Goal: Information Seeking & Learning: Check status

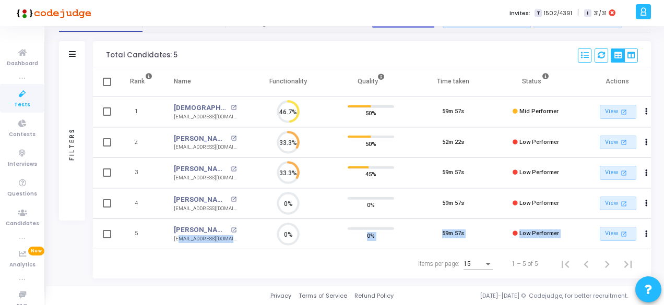
drag, startPoint x: 177, startPoint y: 244, endPoint x: 266, endPoint y: 257, distance: 89.8
click at [266, 257] on div "Total Candidates: 5 Select S No Name Questions Functionality Quality Time Taken…" at bounding box center [372, 160] width 558 height 238
click at [266, 257] on div "Items per page: 15 1 – 5 of 5" at bounding box center [372, 264] width 541 height 29
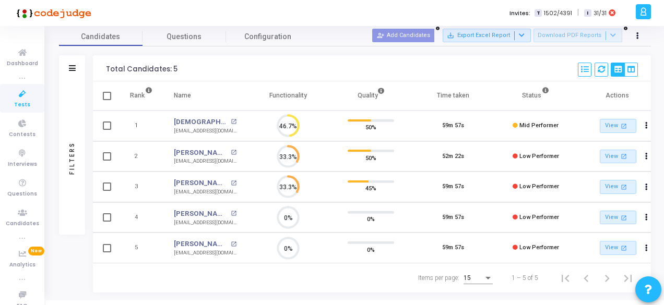
scroll to position [60, 0]
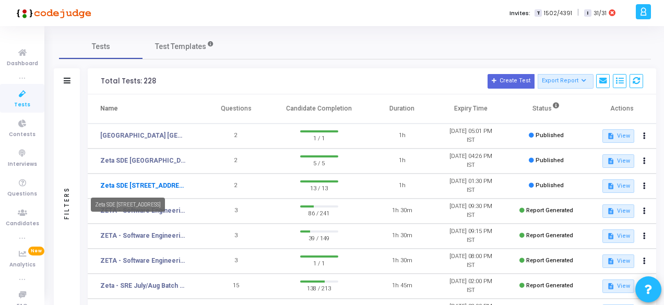
click at [167, 187] on link "Zeta SDE [STREET_ADDRESS]" at bounding box center [143, 185] width 87 height 9
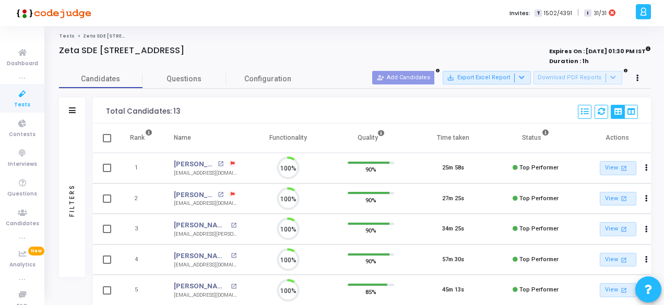
scroll to position [5, 4]
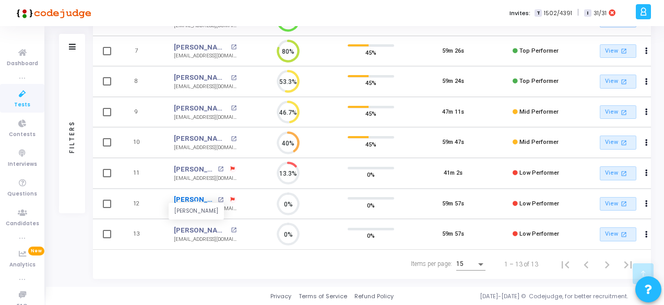
click at [207, 195] on link "[PERSON_NAME]" at bounding box center [194, 200] width 41 height 10
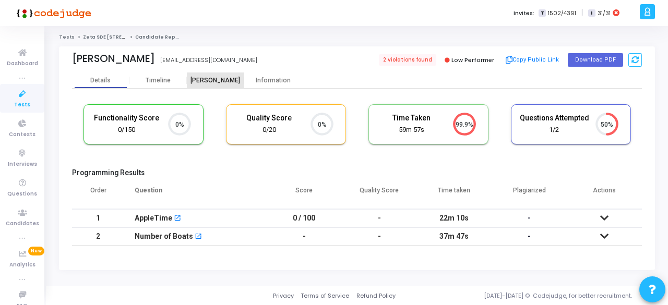
click at [207, 77] on div "[PERSON_NAME]" at bounding box center [215, 81] width 57 height 8
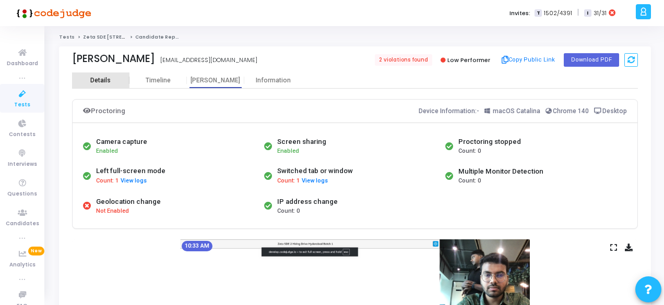
click at [109, 83] on div "Details" at bounding box center [100, 81] width 20 height 8
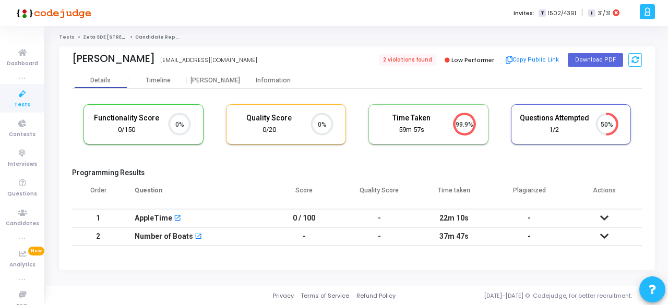
click at [604, 217] on icon at bounding box center [604, 218] width 8 height 7
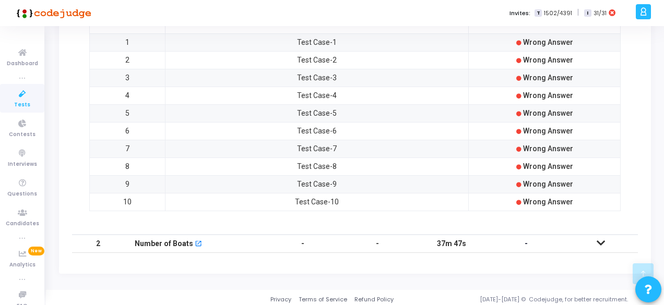
click at [600, 240] on icon at bounding box center [601, 243] width 8 height 7
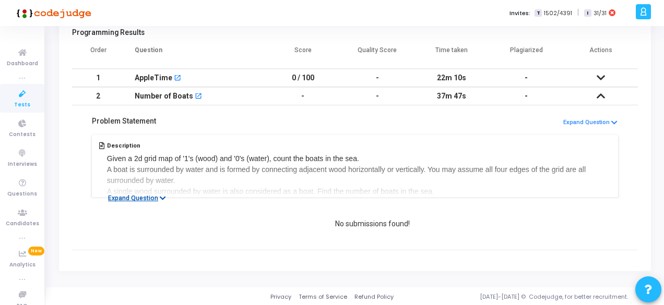
click at [160, 195] on icon at bounding box center [163, 198] width 6 height 7
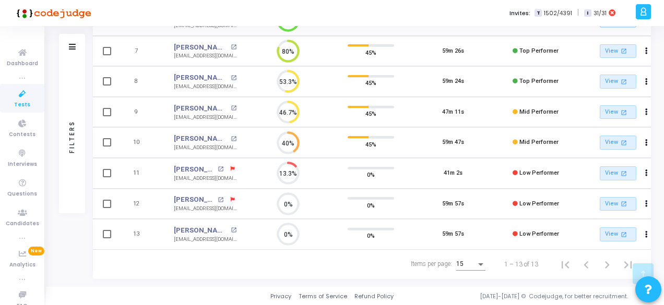
click at [232, 198] on icon at bounding box center [233, 200] width 4 height 4
click at [195, 192] on div at bounding box center [332, 152] width 664 height 305
click at [190, 197] on link "[PERSON_NAME]" at bounding box center [194, 200] width 41 height 10
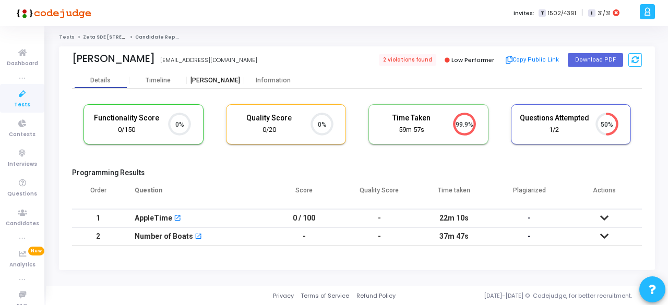
click at [213, 77] on div "[PERSON_NAME]" at bounding box center [215, 81] width 57 height 8
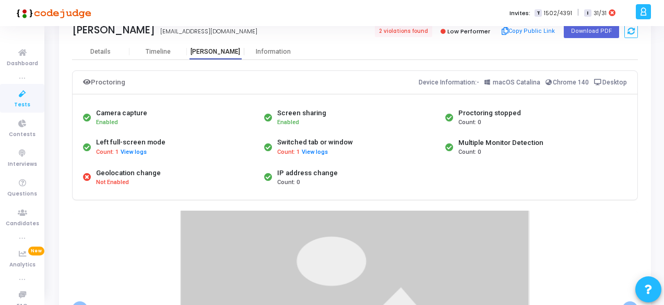
scroll to position [30, 0]
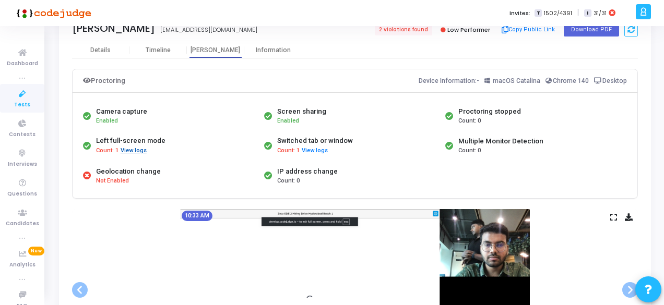
click at [127, 149] on button "View logs" at bounding box center [133, 151] width 27 height 10
click at [126, 149] on div "Count: 1 View logs" at bounding box center [130, 151] width 69 height 10
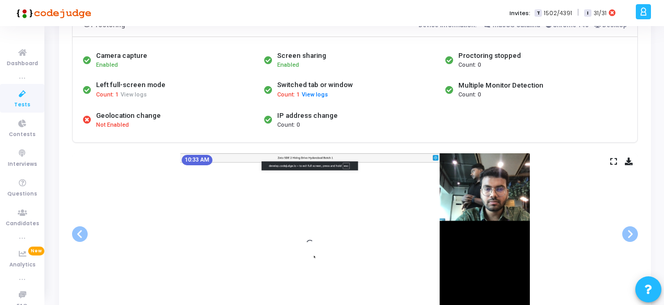
scroll to position [69, 0]
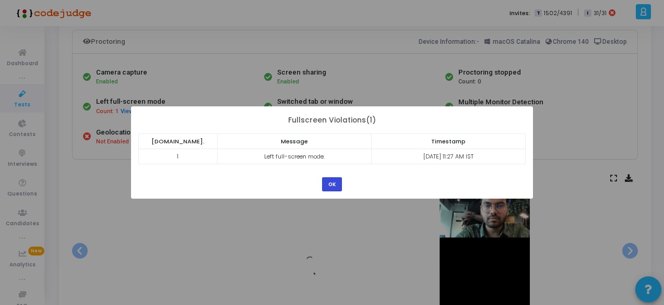
click at [323, 189] on button "OK" at bounding box center [332, 185] width 20 height 14
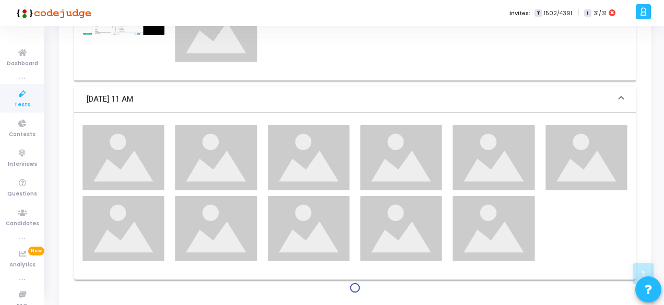
scroll to position [564, 0]
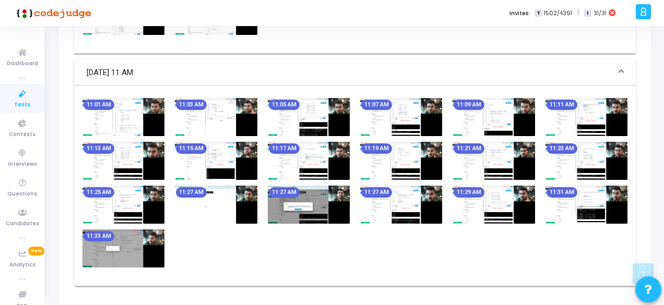
click at [290, 215] on img at bounding box center [309, 205] width 82 height 38
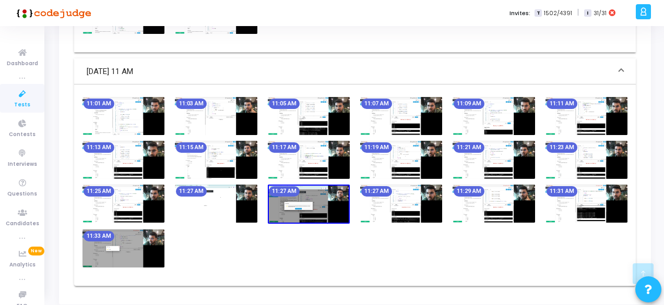
click at [290, 205] on img at bounding box center [309, 204] width 82 height 39
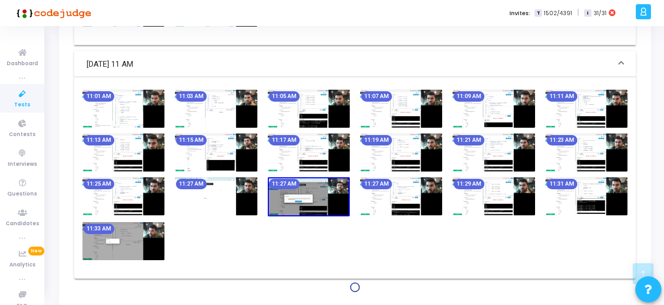
scroll to position [571, 0]
click at [298, 197] on img at bounding box center [309, 197] width 82 height 39
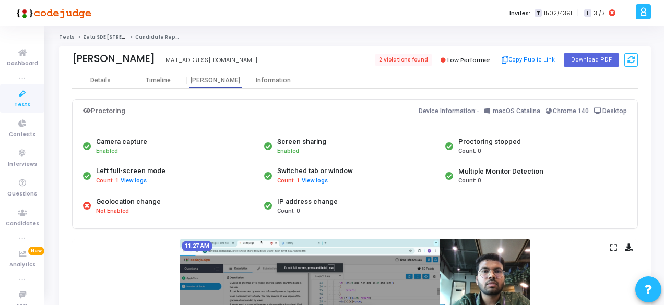
scroll to position [18, 0]
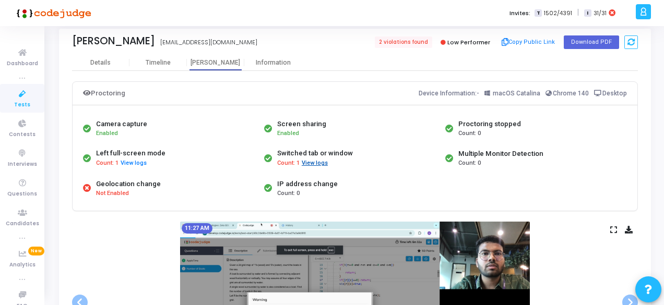
click at [319, 162] on button "View logs" at bounding box center [314, 164] width 27 height 10
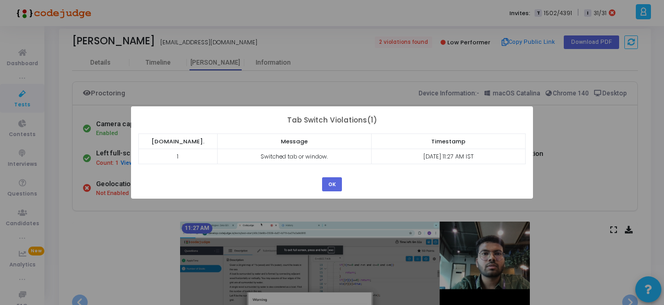
click at [348, 180] on div "? ! i × Tab Switch Violations(1) [DOMAIN_NAME]. Message Timestamp 1 Switched ta…" at bounding box center [332, 153] width 402 height 92
click at [338, 184] on button "OK" at bounding box center [332, 185] width 20 height 14
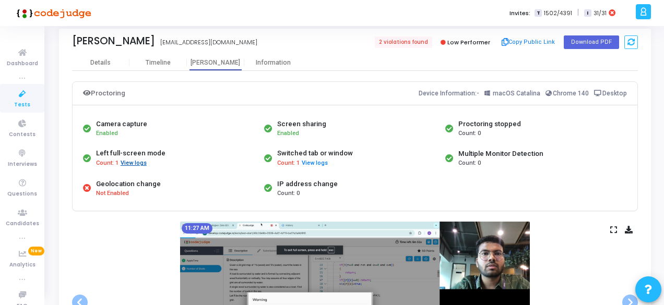
click at [133, 161] on button "View logs" at bounding box center [133, 164] width 27 height 10
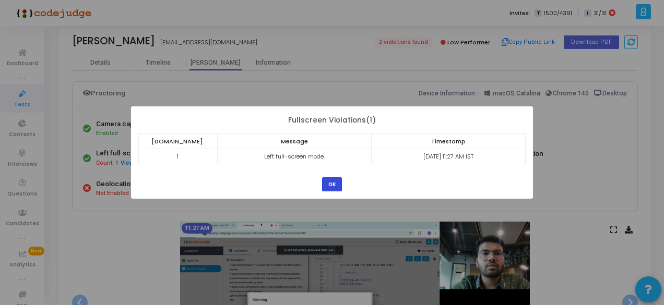
click at [335, 183] on button "OK" at bounding box center [332, 185] width 20 height 14
